Goal: Task Accomplishment & Management: Manage account settings

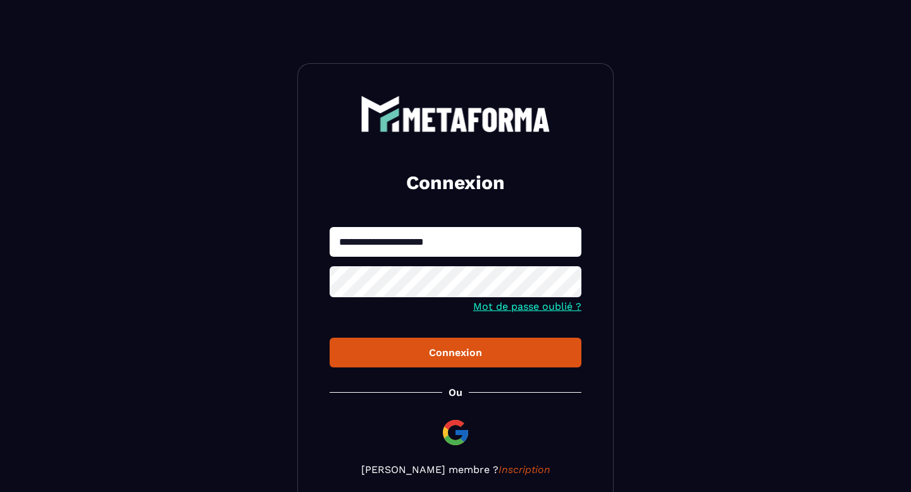
type input "**********"
click at [409, 359] on div "Connexion" at bounding box center [456, 353] width 232 height 12
